Goal: Navigation & Orientation: Find specific page/section

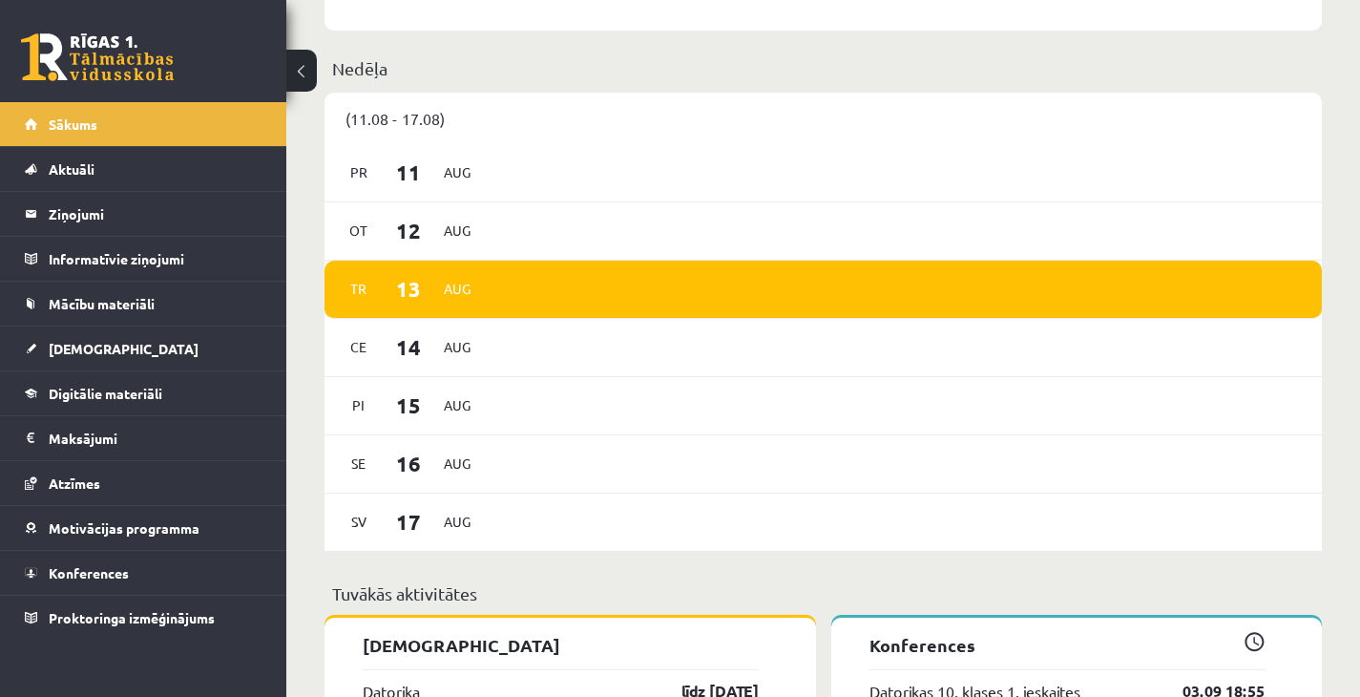
scroll to position [1385, 0]
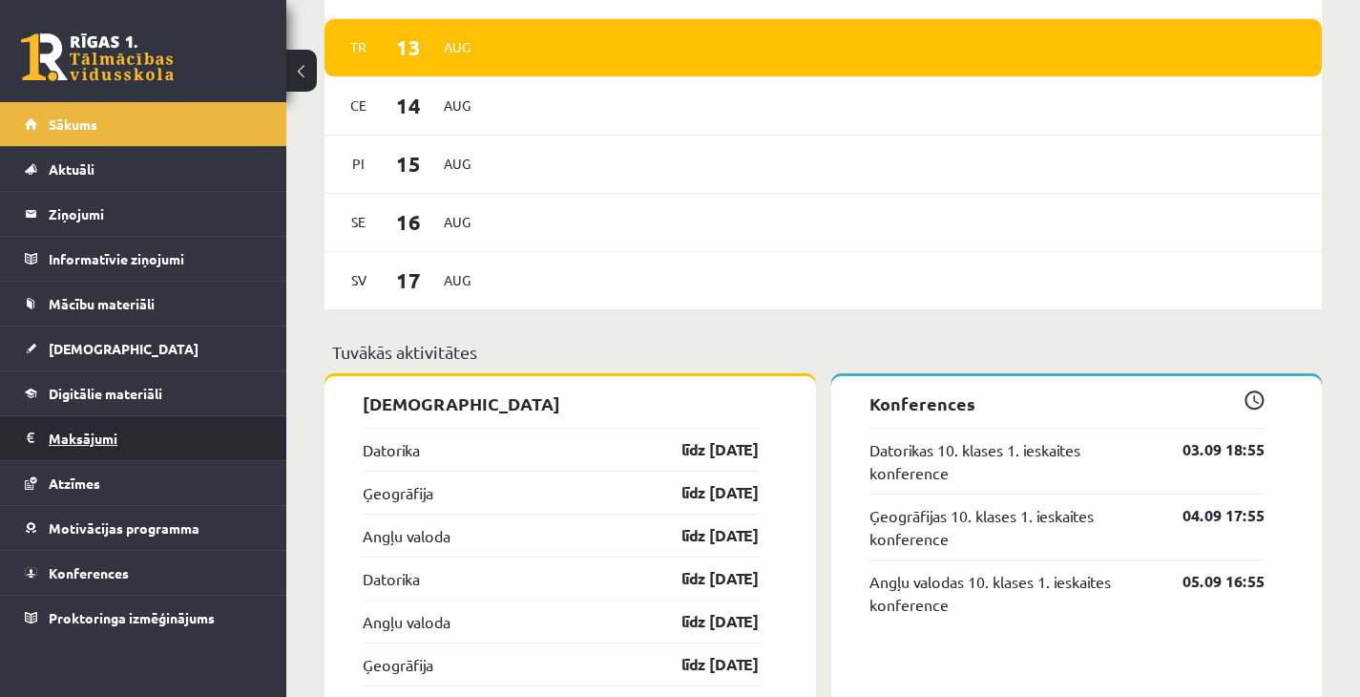
click at [99, 438] on legend "Maksājumi 0" at bounding box center [156, 438] width 214 height 44
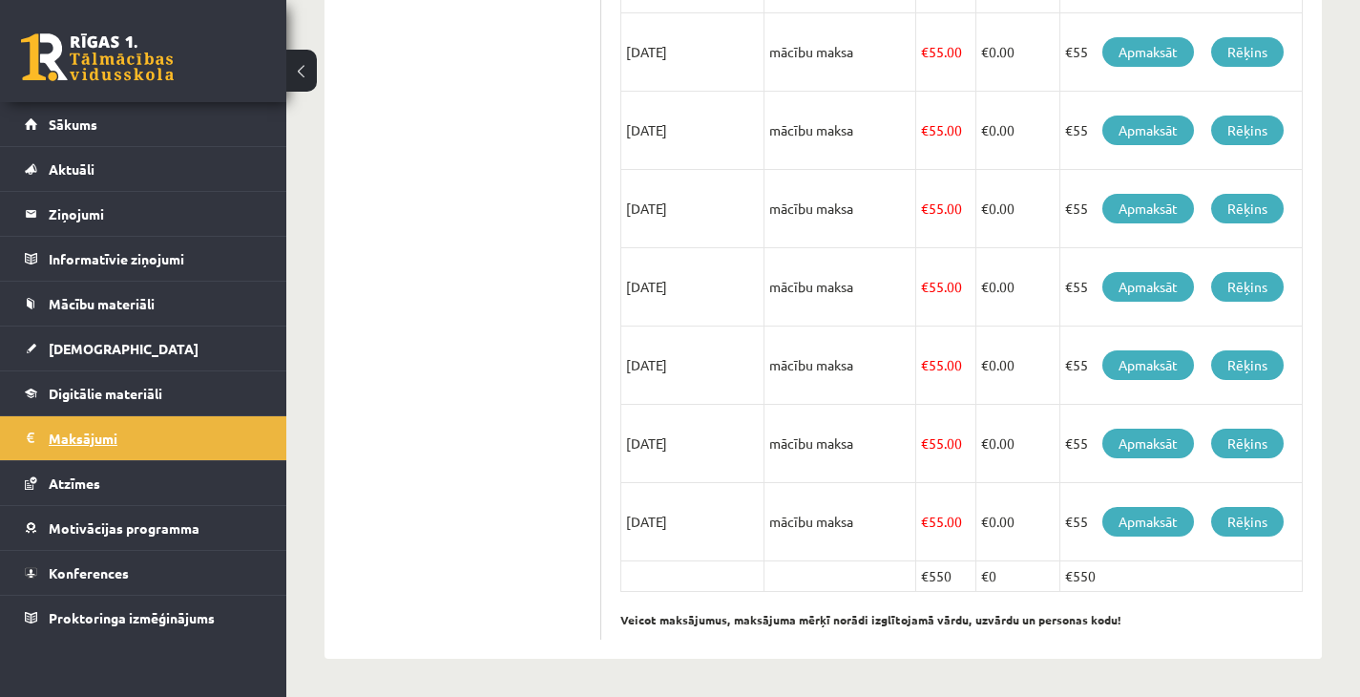
scroll to position [704, 0]
click at [101, 536] on link "Motivācijas programma" at bounding box center [144, 528] width 238 height 44
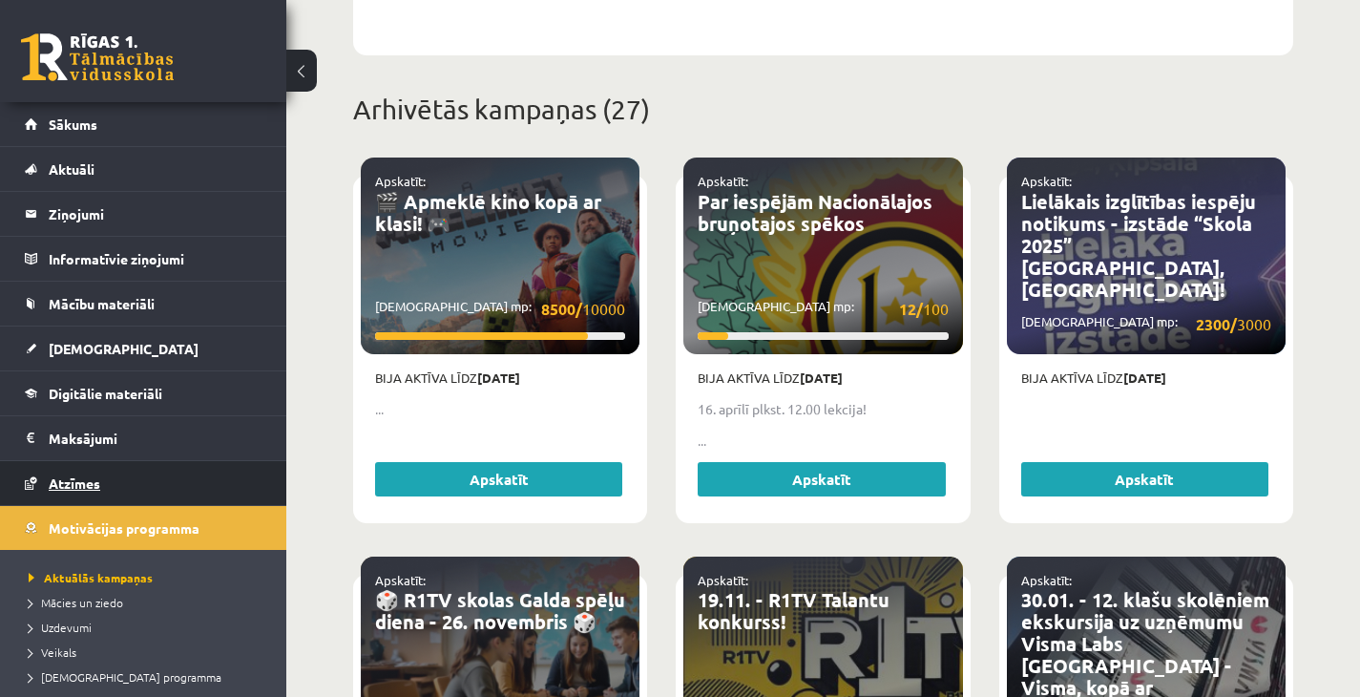
click at [97, 484] on span "Atzīmes" at bounding box center [75, 482] width 52 height 17
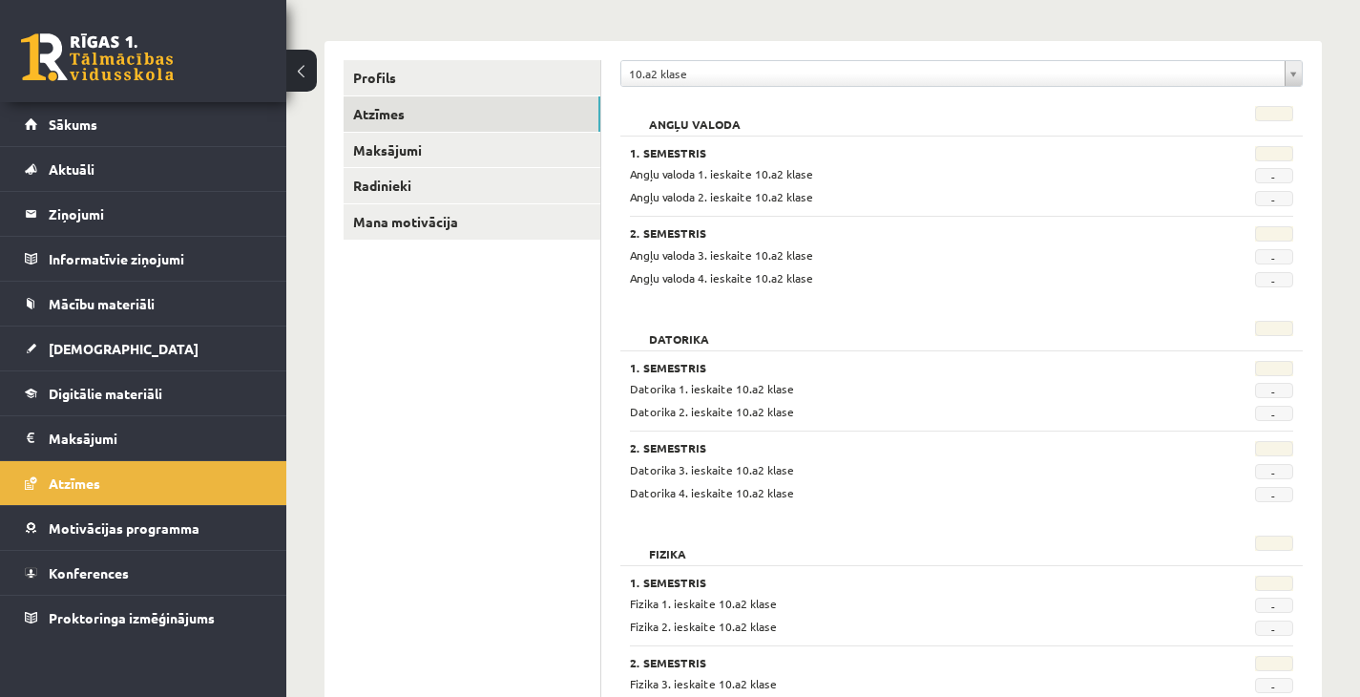
scroll to position [227, 0]
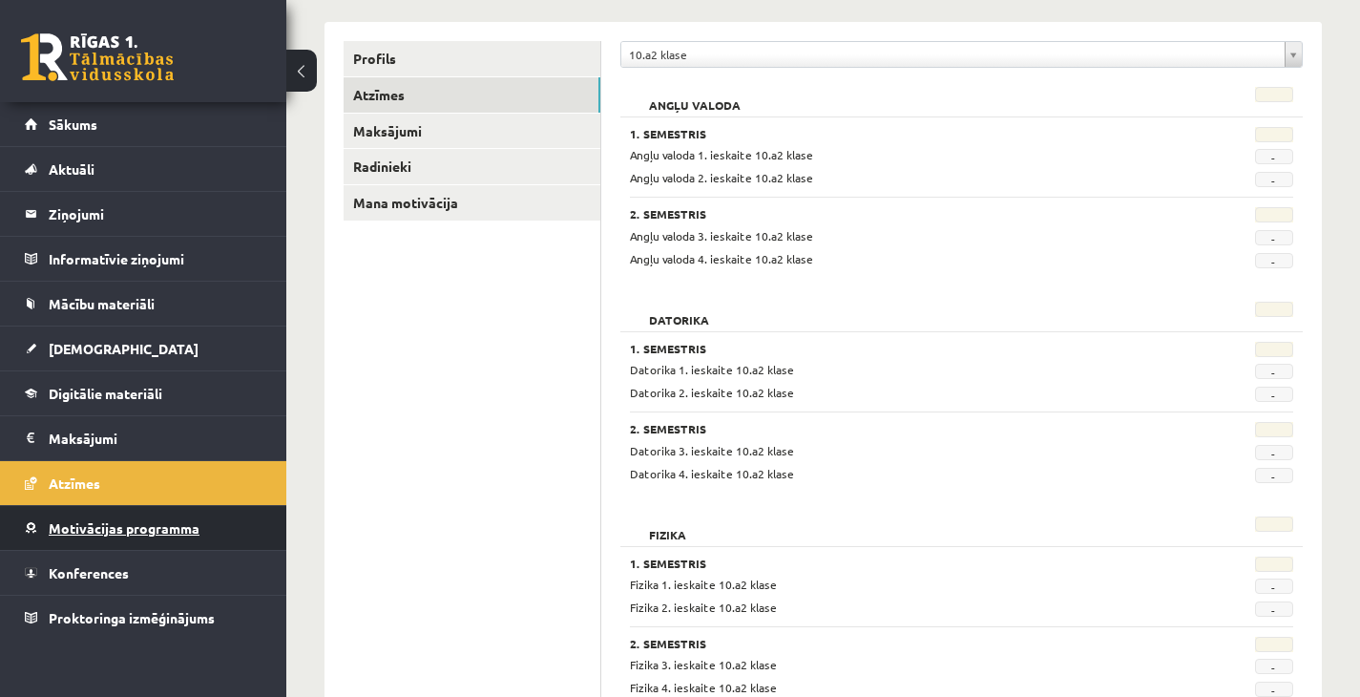
click at [125, 522] on span "Motivācijas programma" at bounding box center [124, 527] width 151 height 17
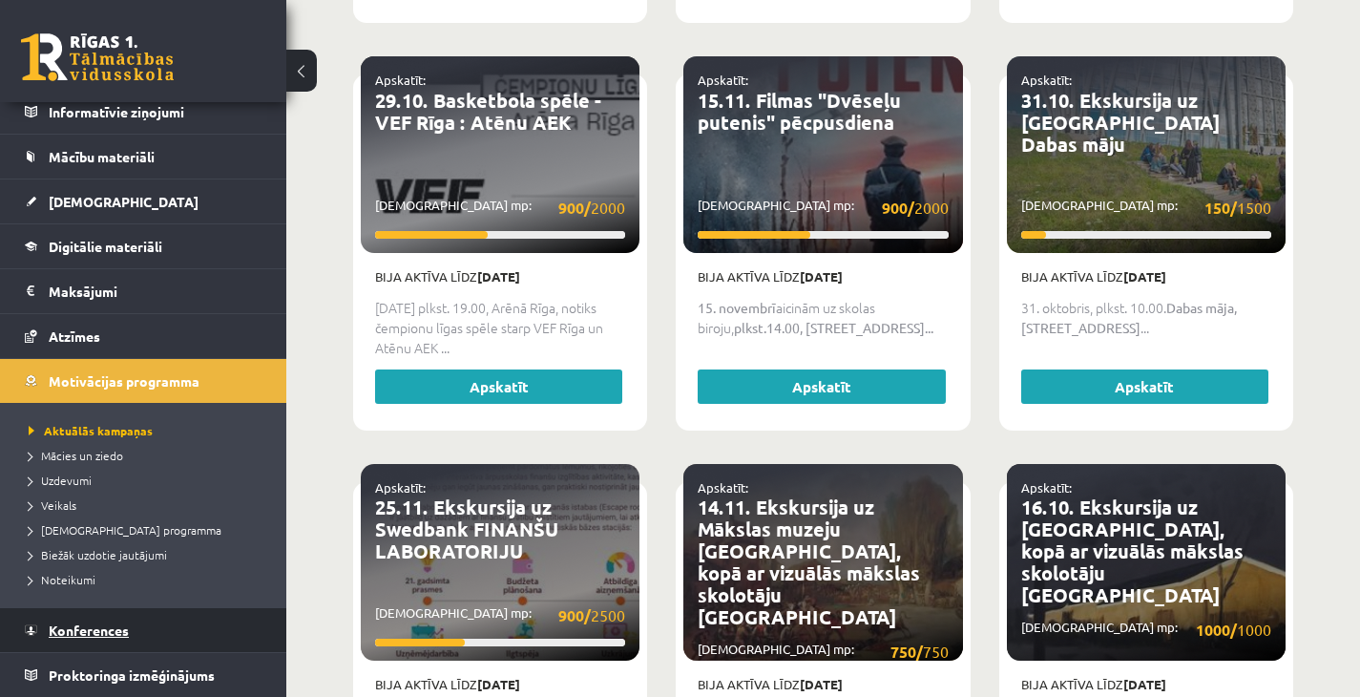
scroll to position [2041, 0]
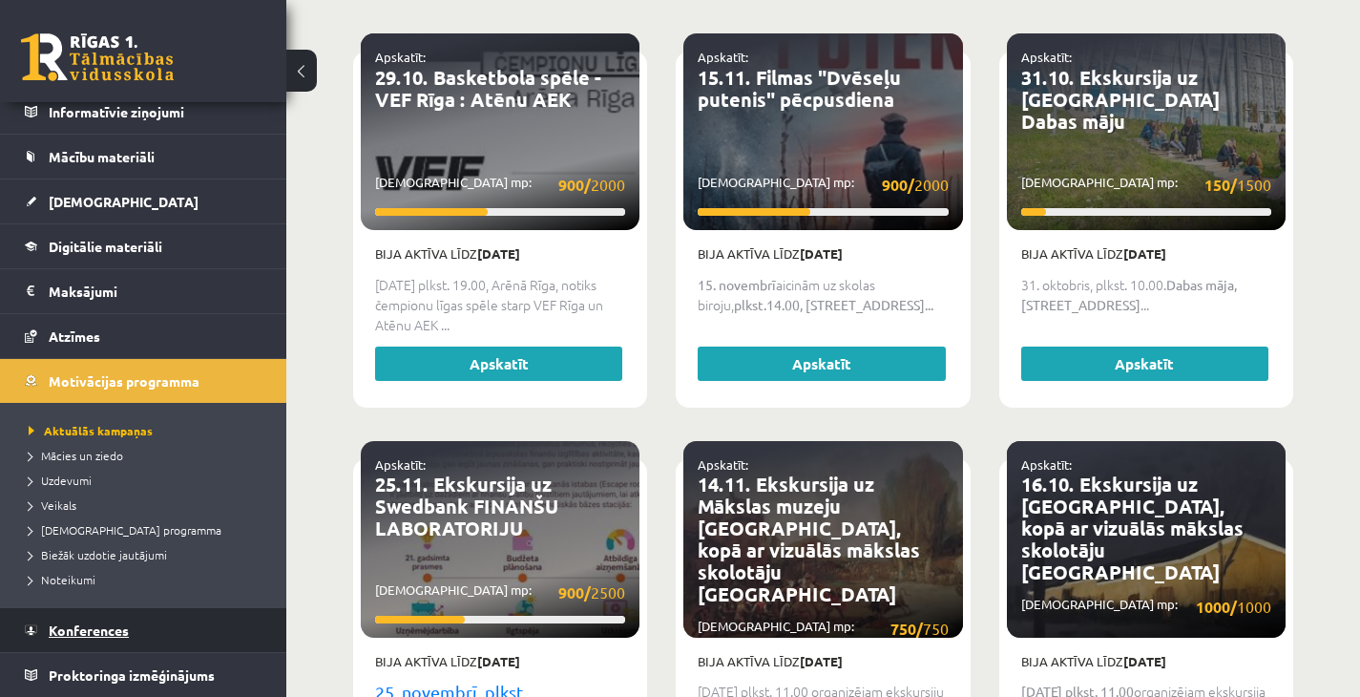
click at [93, 620] on link "Konferences" at bounding box center [144, 630] width 238 height 44
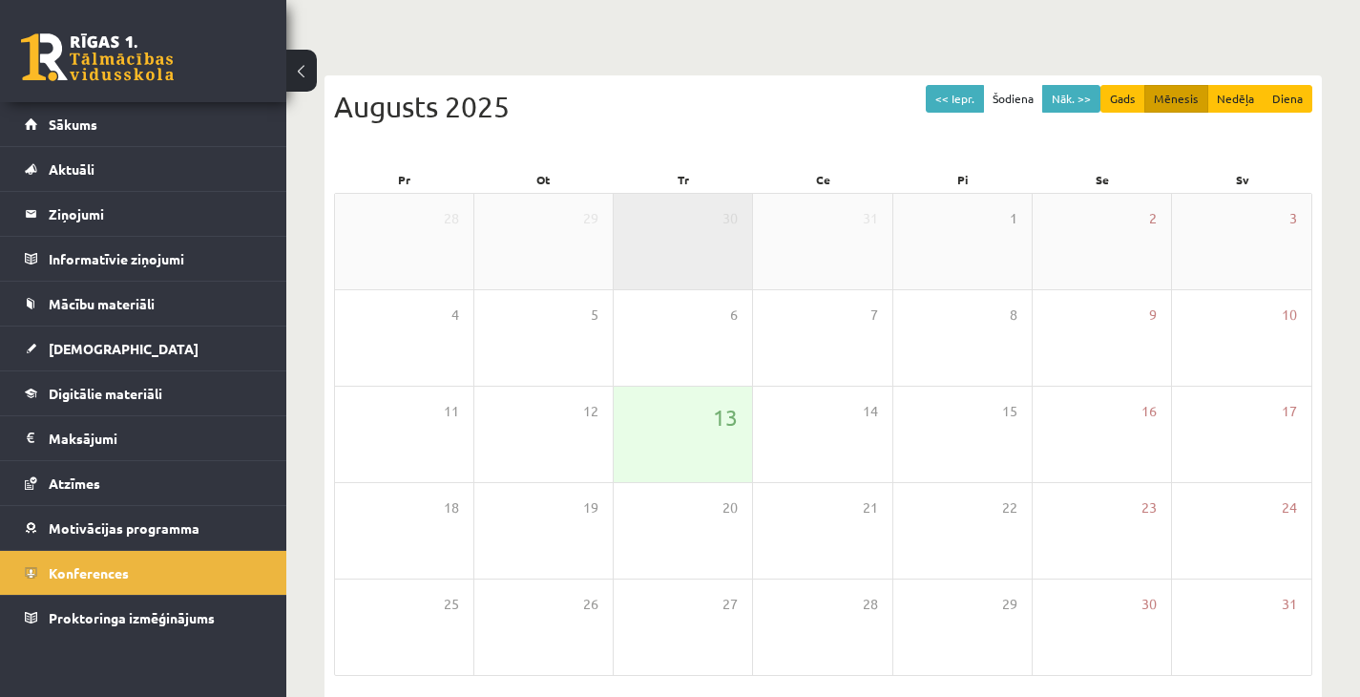
scroll to position [215, 0]
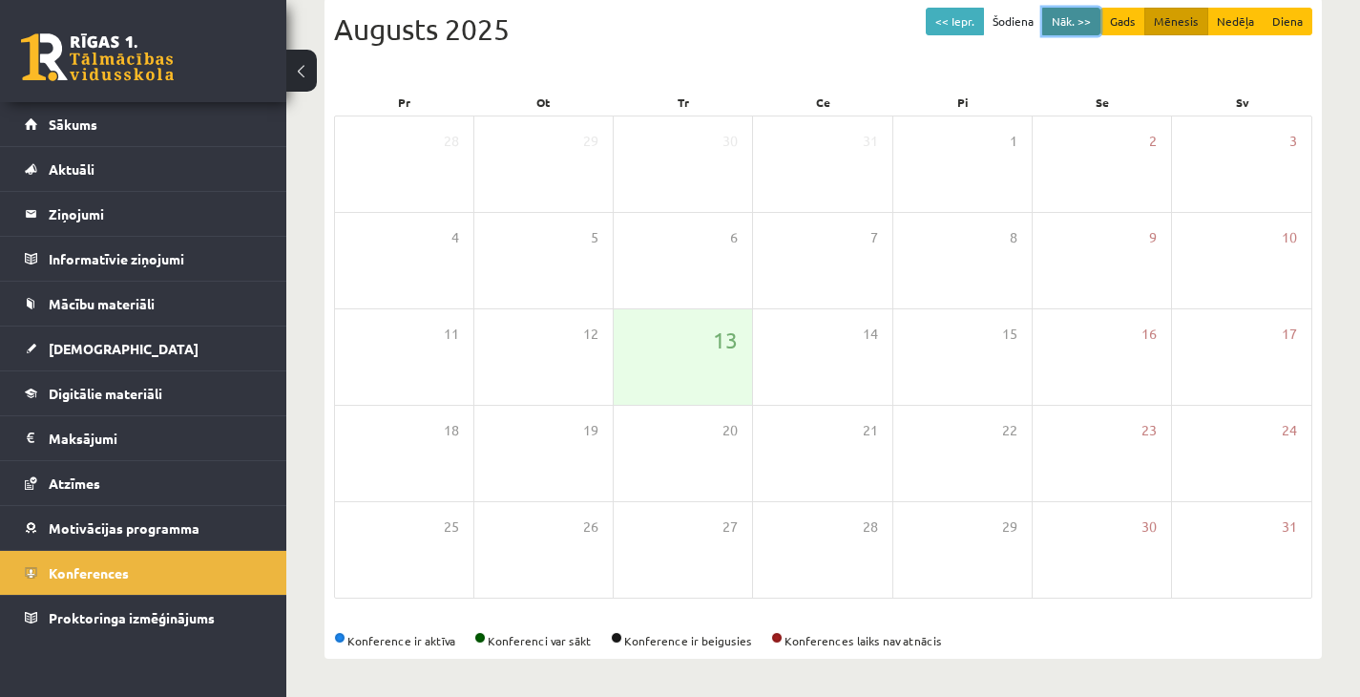
click at [975, 24] on button "Nāk. >>" at bounding box center [1071, 22] width 58 height 28
